Goal: Transaction & Acquisition: Download file/media

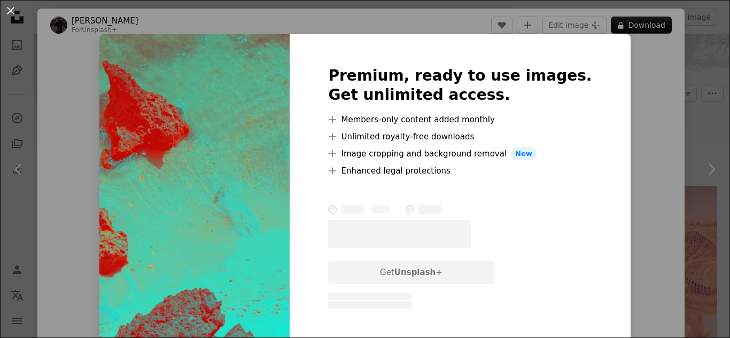
scroll to position [288, 0]
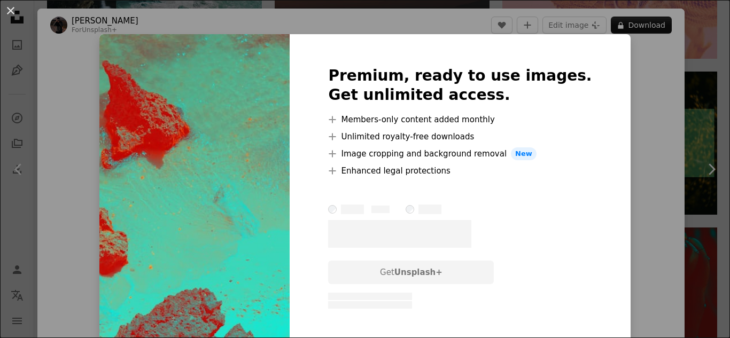
scroll to position [292, 0]
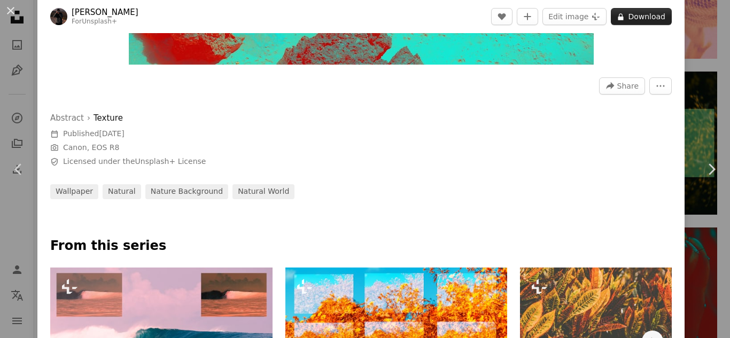
click at [647, 17] on button "A lock Download" at bounding box center [641, 16] width 61 height 17
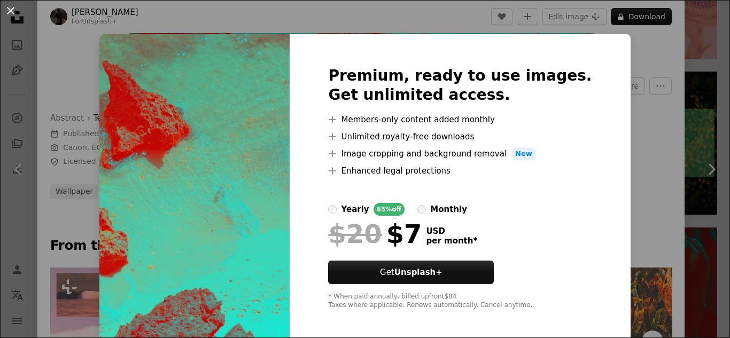
click at [616, 59] on div "An X shape Premium, ready to use images. Get unlimited access. A plus sign Memb…" at bounding box center [365, 169] width 730 height 338
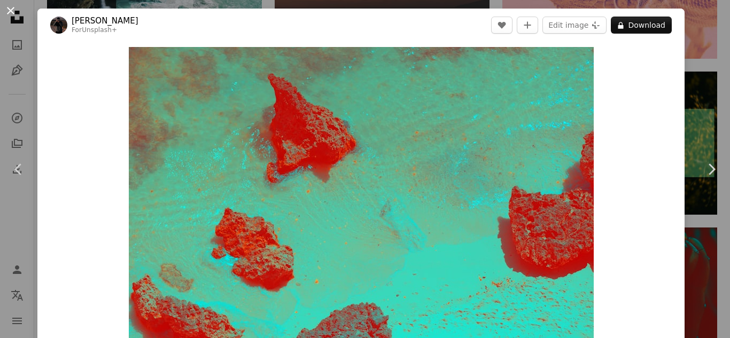
click at [17, 17] on button "An X shape" at bounding box center [10, 10] width 13 height 13
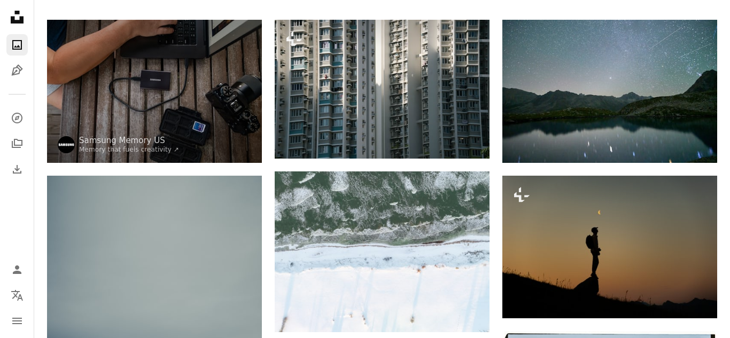
scroll to position [265, 0]
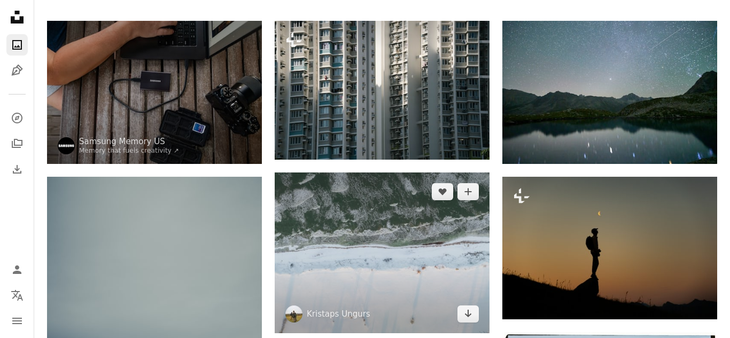
click at [461, 197] on img at bounding box center [382, 253] width 215 height 161
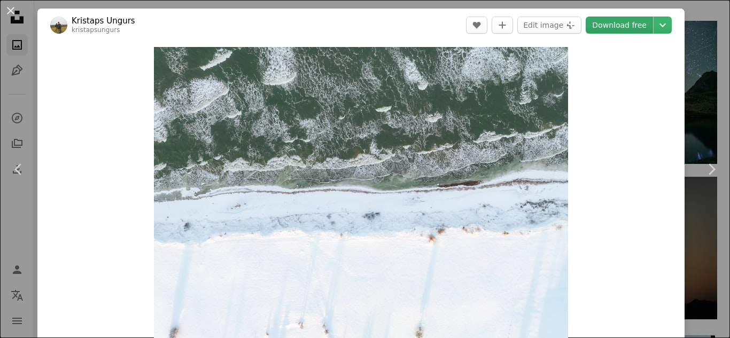
click at [653, 22] on link "Download free" at bounding box center [619, 25] width 67 height 17
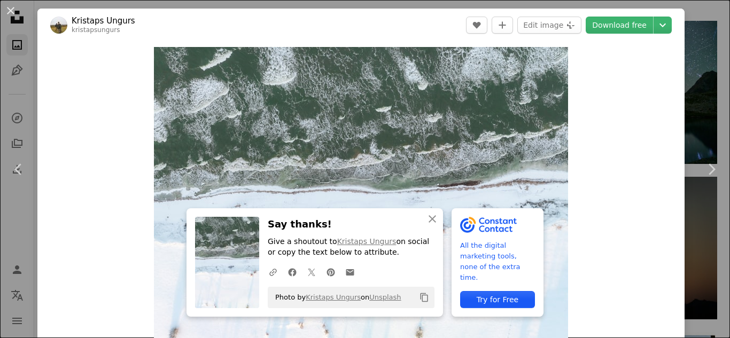
click at [487, 299] on div "Try for Free" at bounding box center [497, 299] width 75 height 17
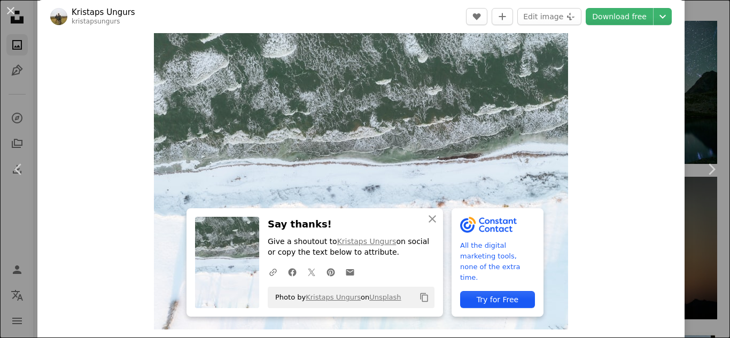
scroll to position [29, 0]
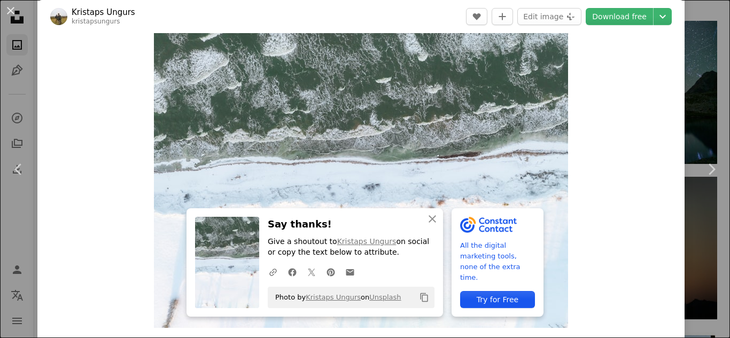
click at [388, 314] on div "An X shape Close Say thanks! Give a shoutout to Kristaps Ungurs on social or co…" at bounding box center [315, 262] width 257 height 108
click at [421, 296] on icon "Copy to clipboard" at bounding box center [424, 297] width 7 height 9
click at [670, 16] on icon "Chevron down" at bounding box center [662, 16] width 17 height 13
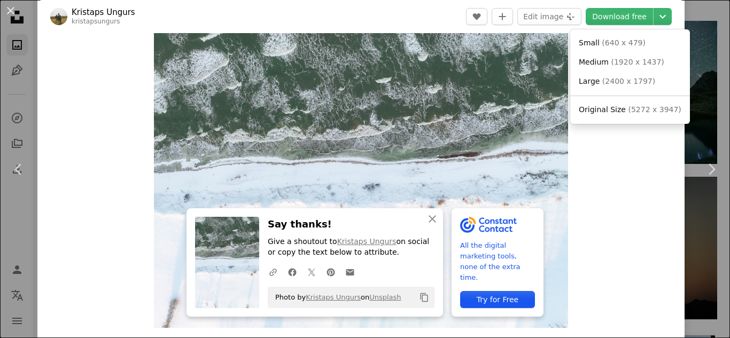
click at [650, 14] on dialog "An X shape Chevron left Chevron right An X shape Close Say thanks! Give a shout…" at bounding box center [365, 169] width 730 height 338
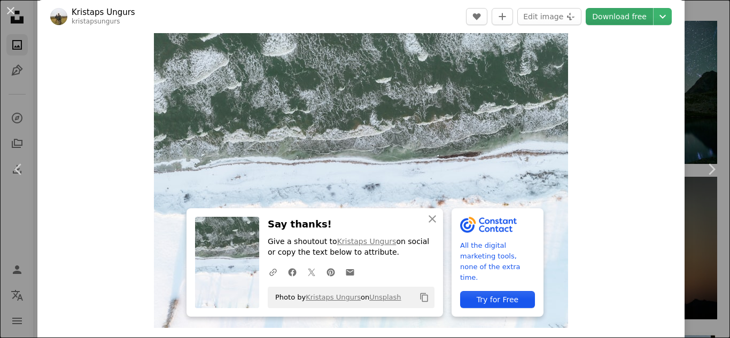
click at [641, 20] on link "Download free" at bounding box center [619, 16] width 67 height 17
